Goal: Information Seeking & Learning: Learn about a topic

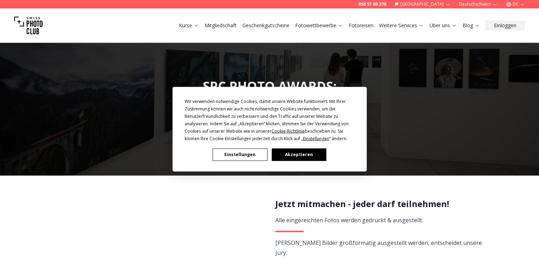
click at [294, 155] on button "Akzeptieren" at bounding box center [298, 154] width 55 height 12
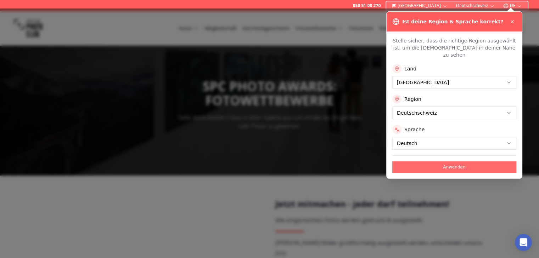
click at [437, 161] on button "Anwenden" at bounding box center [454, 166] width 124 height 11
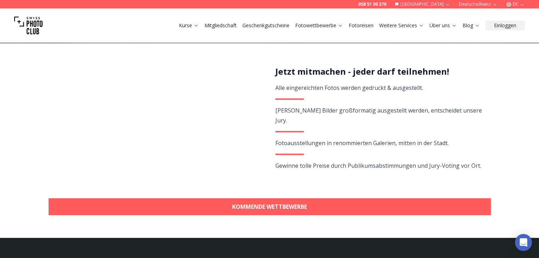
scroll to position [142, 0]
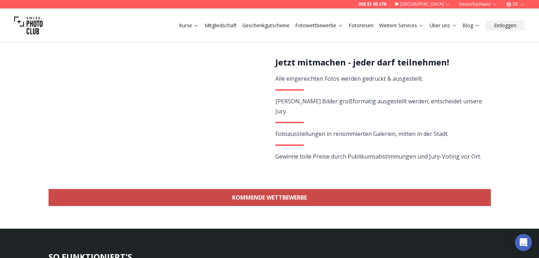
click at [290, 196] on link "KOMMENDE WETTBEWERBE" at bounding box center [270, 197] width 442 height 17
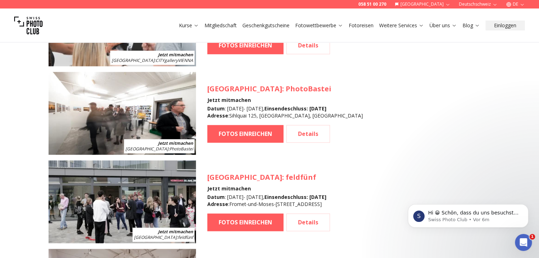
scroll to position [823, 0]
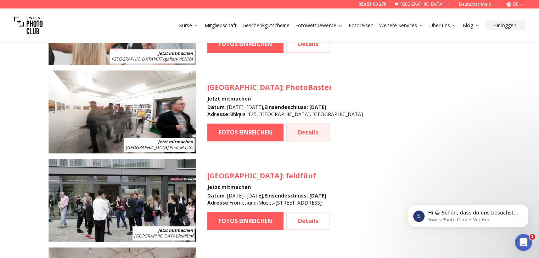
click at [305, 131] on link "Details" at bounding box center [308, 133] width 44 height 18
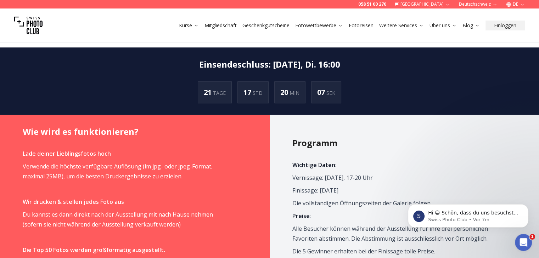
scroll to position [380, 0]
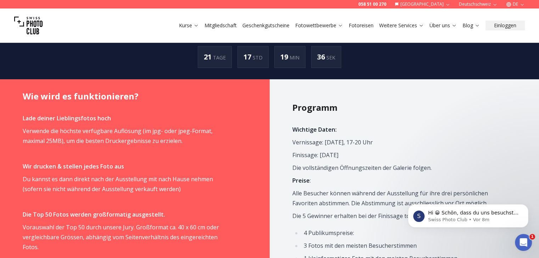
click at [364, 163] on p "Die vollständigen Öffnungszeiten der Galerie folgen." at bounding box center [395, 168] width 207 height 10
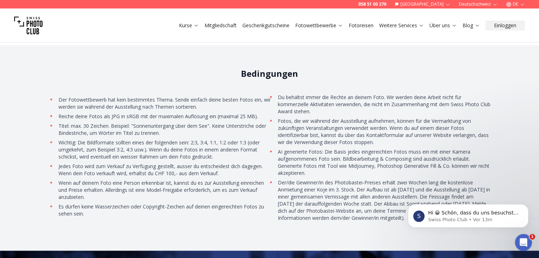
scroll to position [1478, 0]
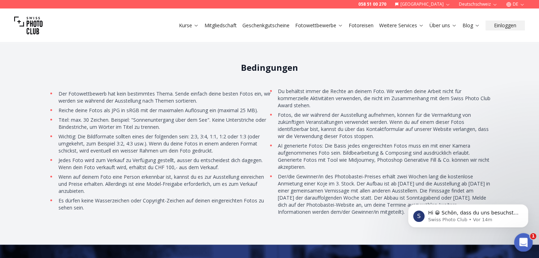
click at [516, 244] on div "Intercom-Nachrichtendienst öffnen" at bounding box center [521, 241] width 23 height 23
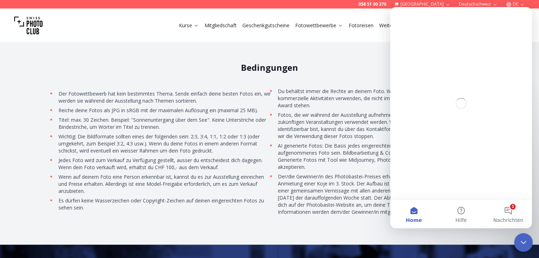
scroll to position [0, 0]
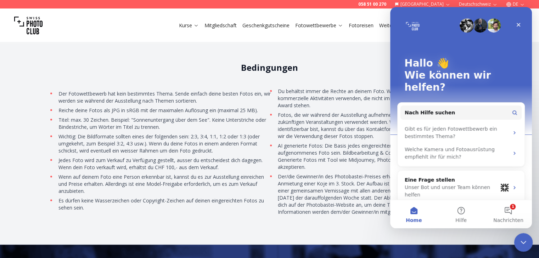
click at [517, 244] on div "Intercom-Nachrichtendienst schließen" at bounding box center [521, 241] width 17 height 17
